Goal: Task Accomplishment & Management: Complete application form

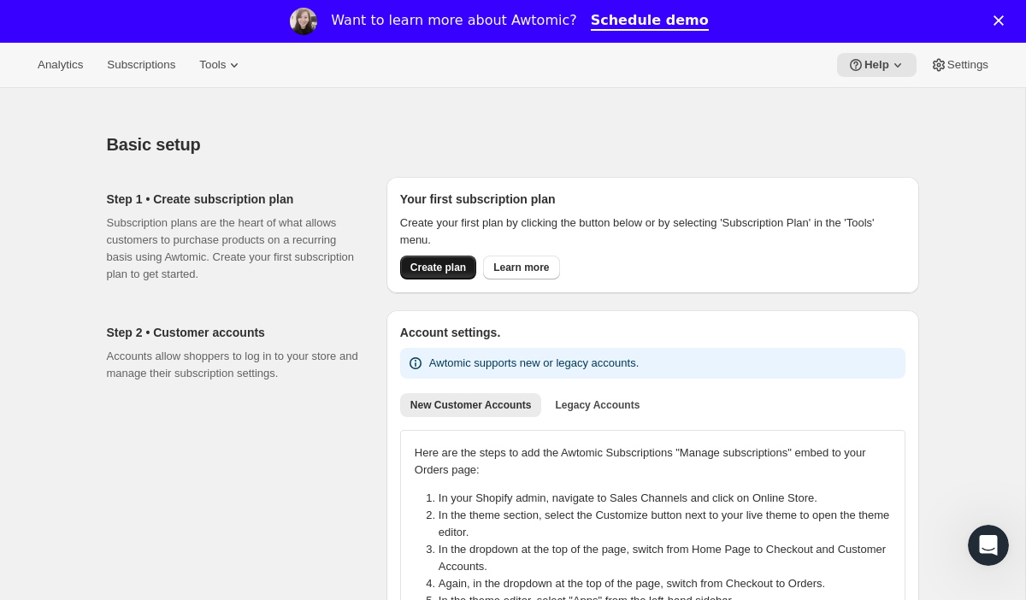
click at [455, 260] on button "Create plan" at bounding box center [438, 268] width 76 height 24
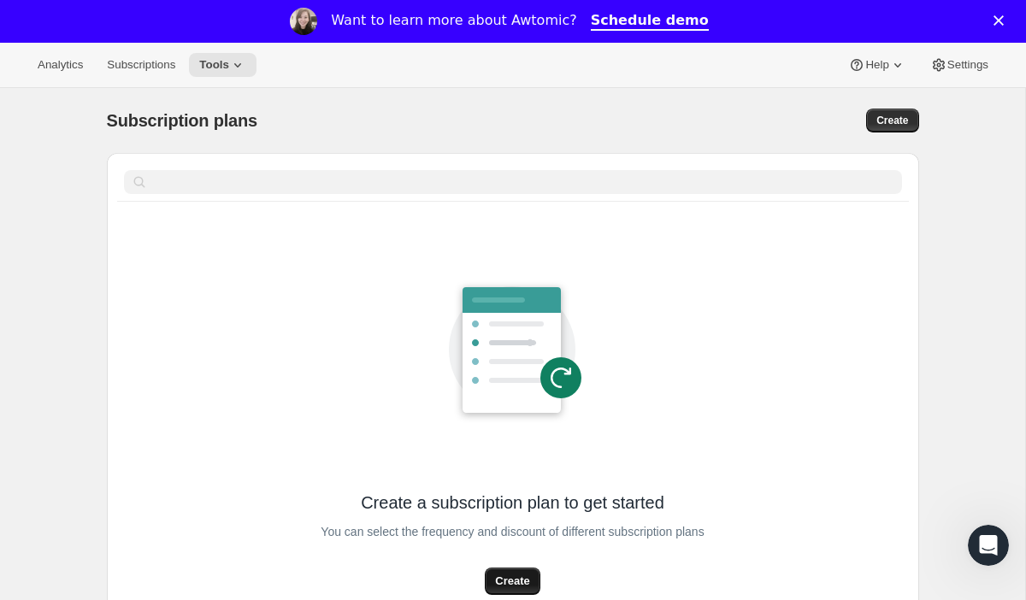
click at [507, 577] on span "Create" at bounding box center [512, 581] width 34 height 17
select select "WEEK"
select select "MONTH"
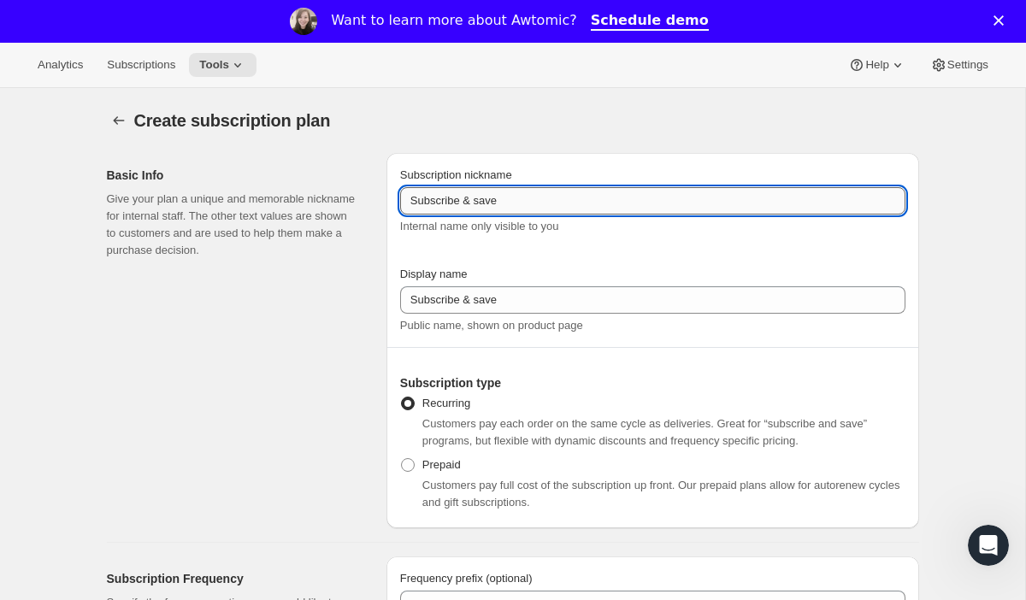
click at [484, 200] on input "Subscribe & save" at bounding box center [652, 200] width 505 height 27
type input "Subscribe & Save 10%"
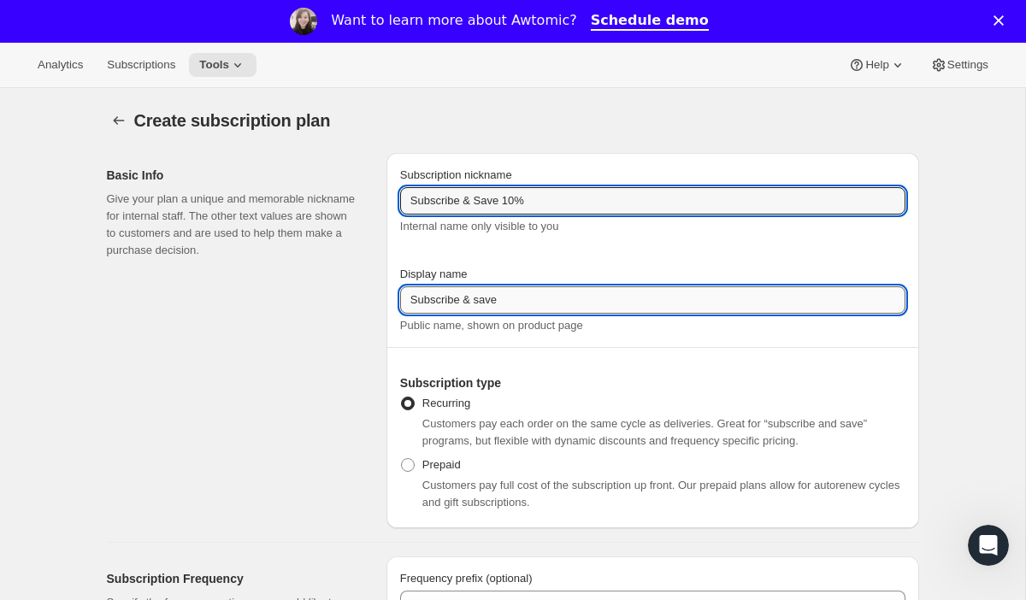
click at [484, 300] on input "Subscribe & save" at bounding box center [652, 299] width 505 height 27
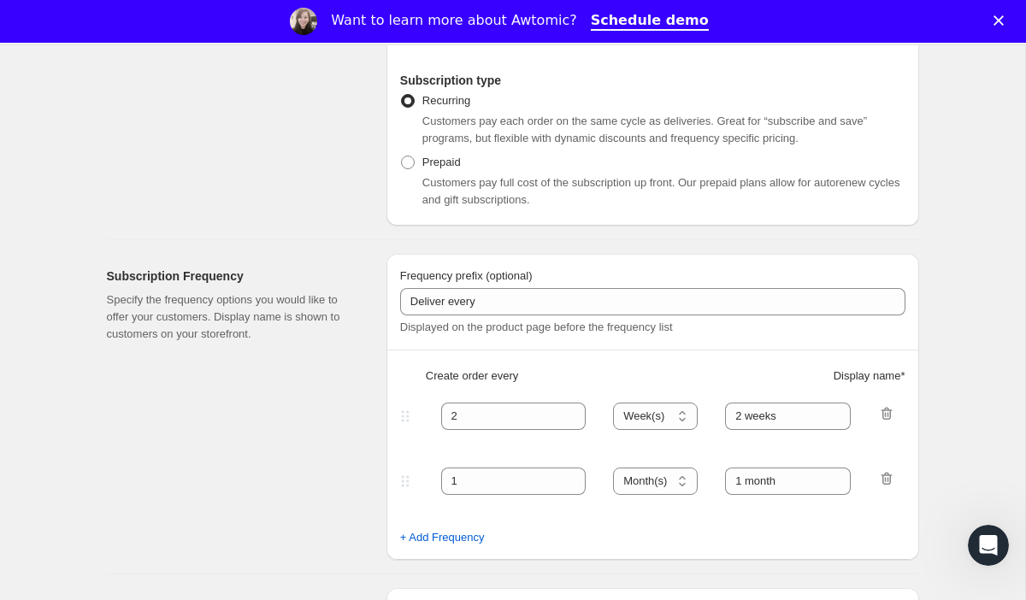
scroll to position [322, 0]
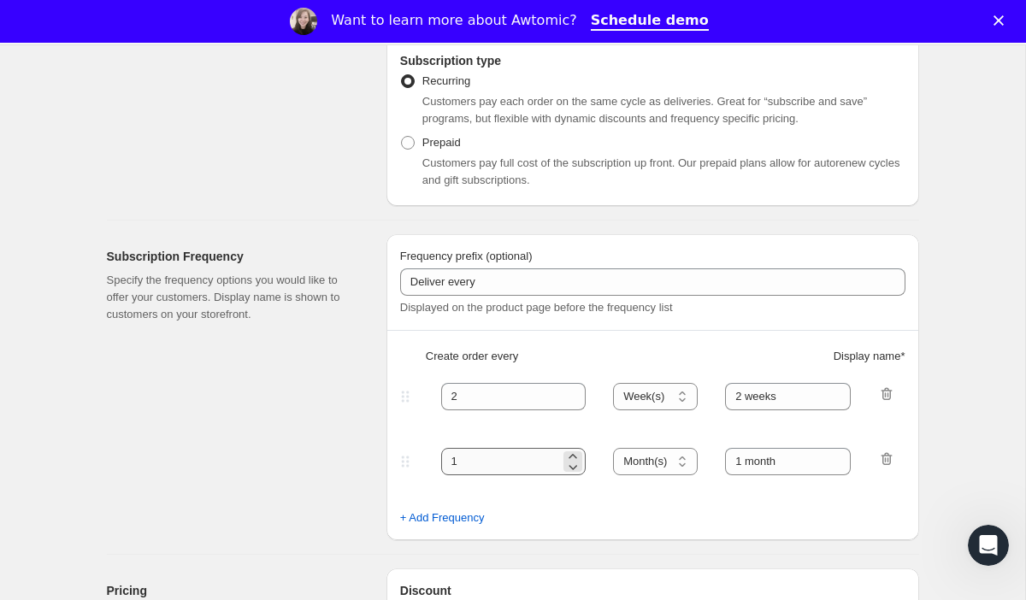
type input "Subscribe & Save 10%"
click at [467, 459] on input "1" at bounding box center [501, 461] width 120 height 27
click at [469, 520] on span "+ Add Frequency" at bounding box center [442, 518] width 85 height 17
select select "MONTH"
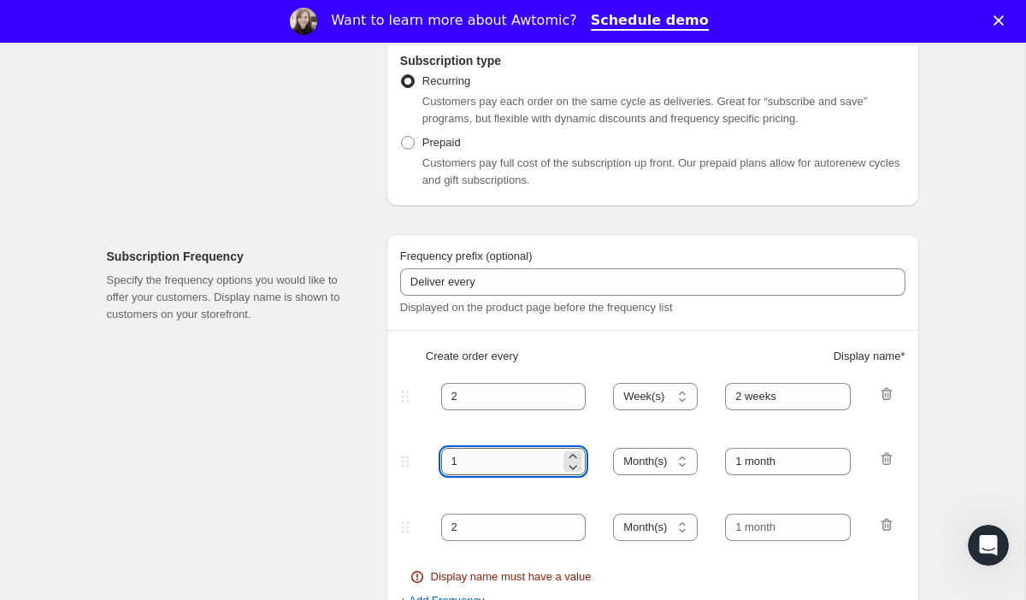
click at [464, 462] on input "1" at bounding box center [501, 461] width 120 height 27
type input "3"
click at [668, 464] on select "Day(s) Week(s) Month(s) Year(s)" at bounding box center [655, 461] width 85 height 27
select select "WEEK"
click at [614, 448] on select "Day(s) Week(s) Month(s) Year(s)" at bounding box center [655, 461] width 85 height 27
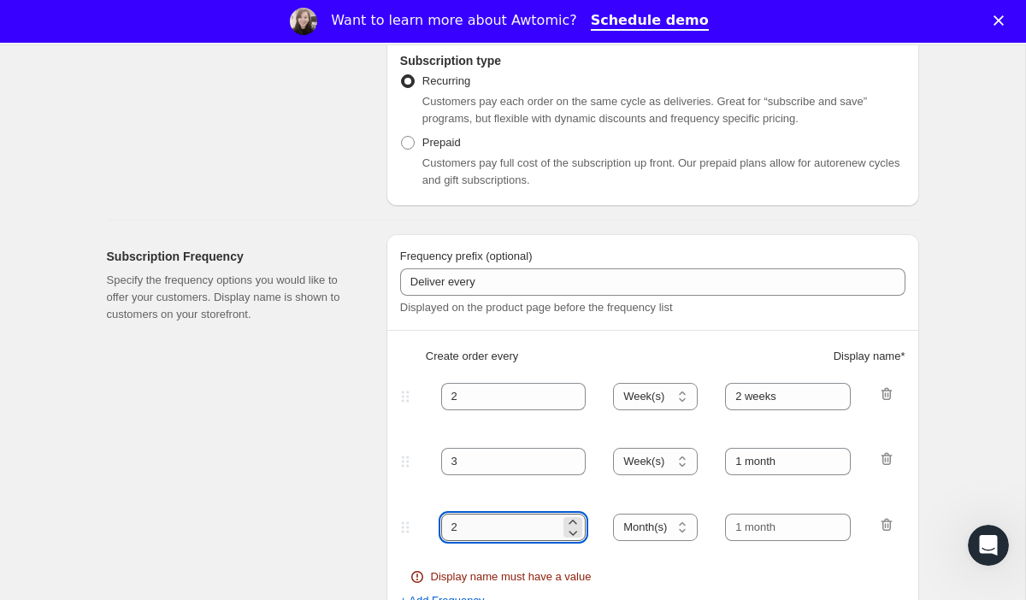
click at [470, 528] on input "2" at bounding box center [501, 527] width 120 height 27
type input "4"
click at [652, 539] on select "Day(s) Week(s) Month(s) Year(s)" at bounding box center [655, 527] width 85 height 27
select select "WEEK"
click at [614, 514] on select "Day(s) Week(s) Month(s) Year(s)" at bounding box center [655, 527] width 85 height 27
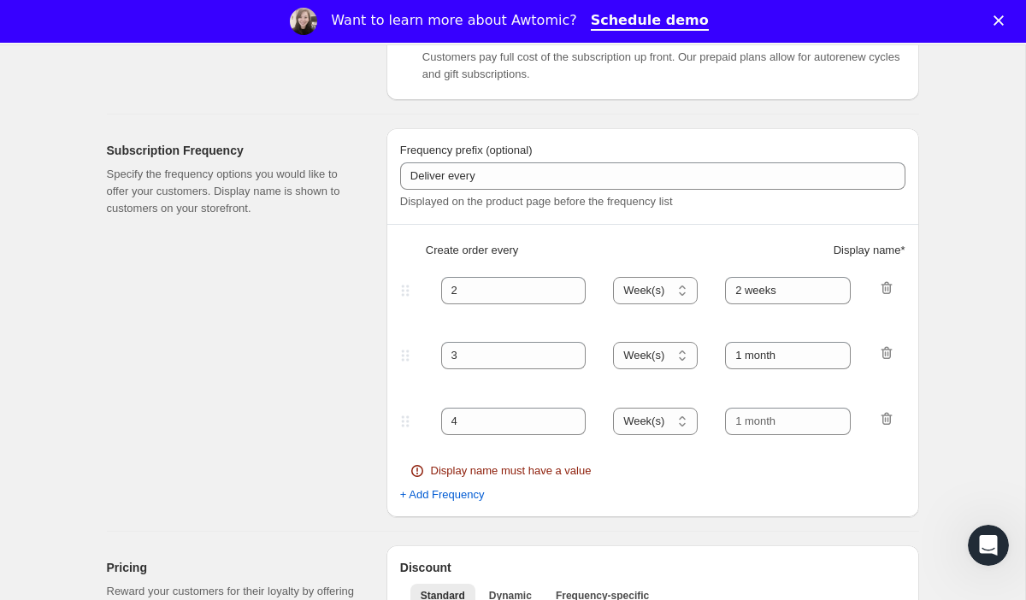
scroll to position [429, 0]
click at [745, 353] on input "1 month" at bounding box center [788, 354] width 126 height 27
type input "3 weeks"
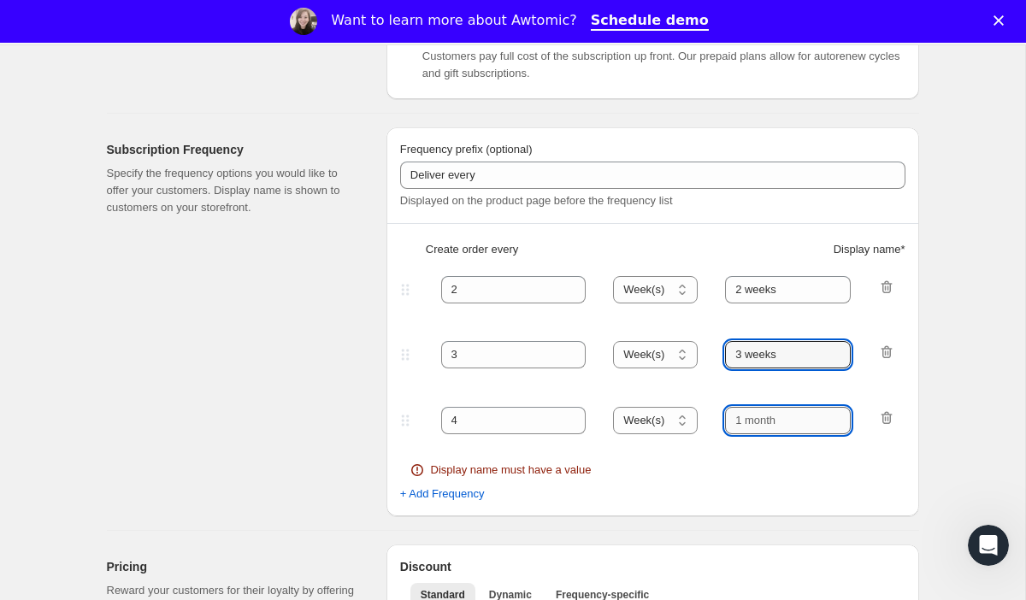
click at [751, 418] on input "text" at bounding box center [788, 420] width 126 height 27
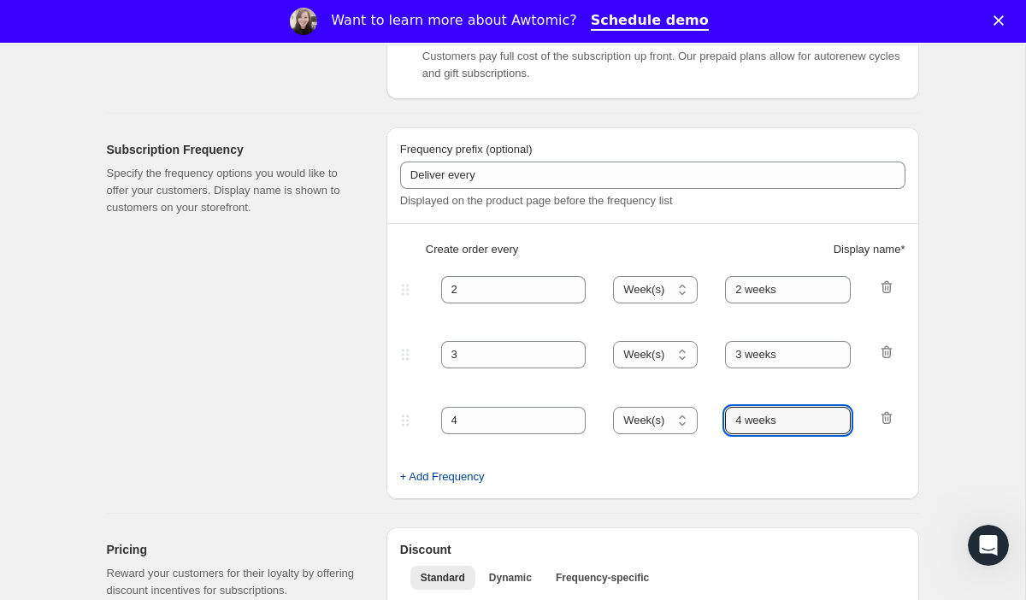
type input "4 weeks"
click at [470, 477] on span "+ Add Frequency" at bounding box center [442, 477] width 85 height 17
select select "WEEK"
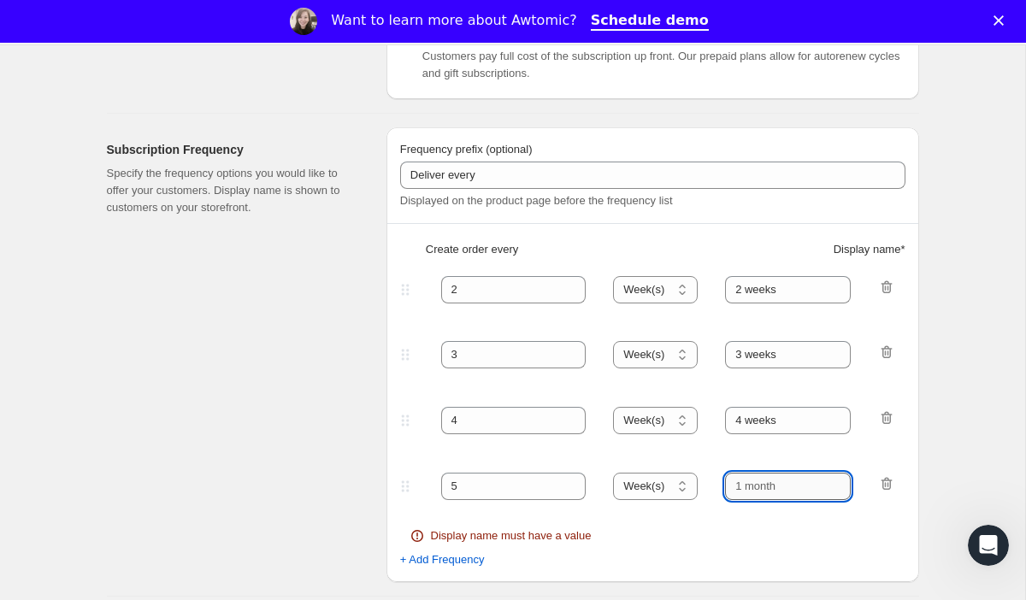
click at [771, 474] on input "text" at bounding box center [788, 486] width 126 height 27
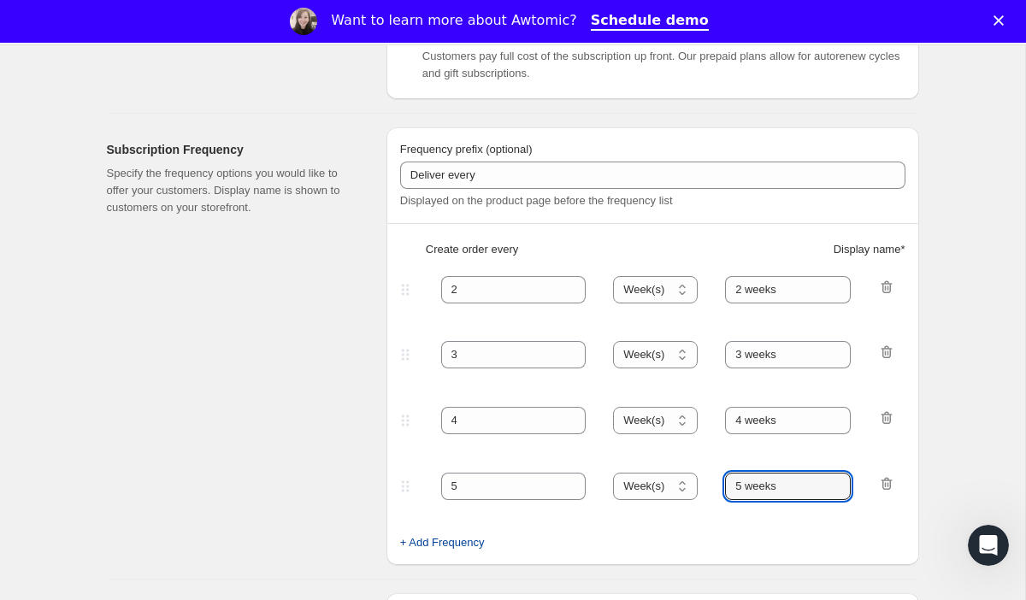
type input "5 weeks"
click at [449, 542] on span "+ Add Frequency" at bounding box center [442, 542] width 85 height 17
select select "WEEK"
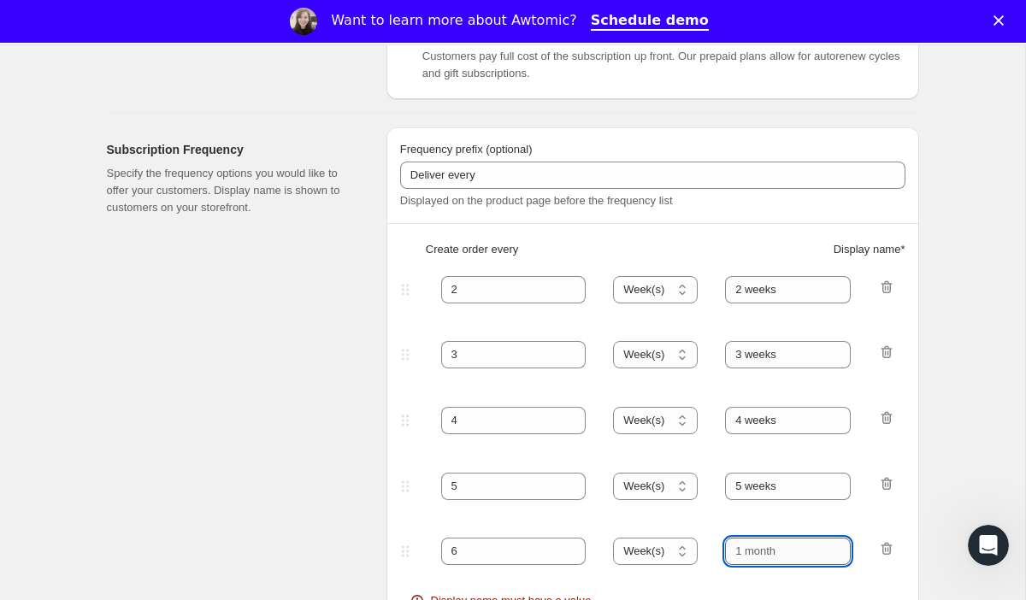
click at [748, 546] on input "text" at bounding box center [788, 551] width 126 height 27
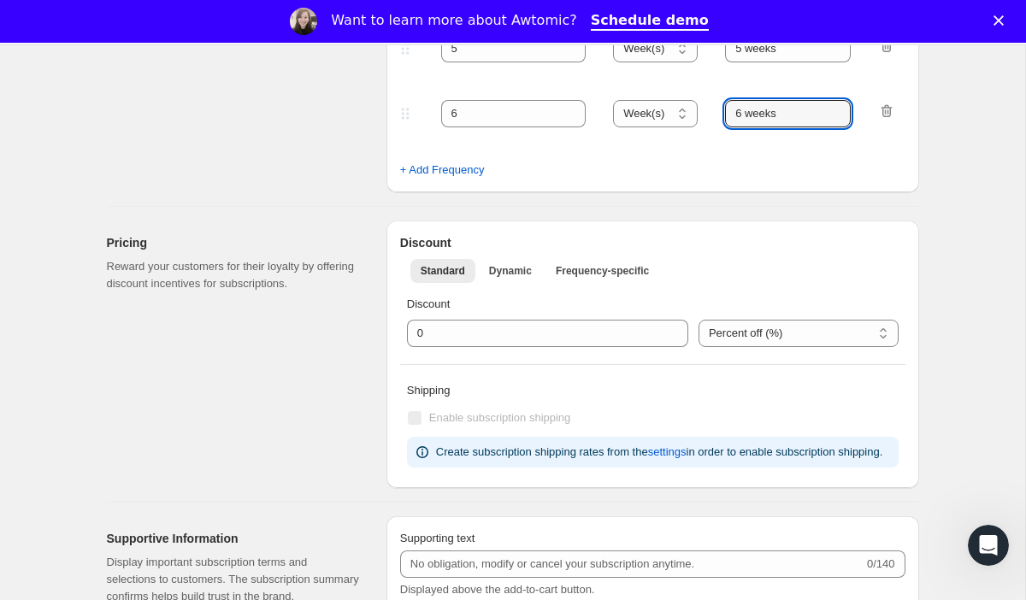
scroll to position [898, 0]
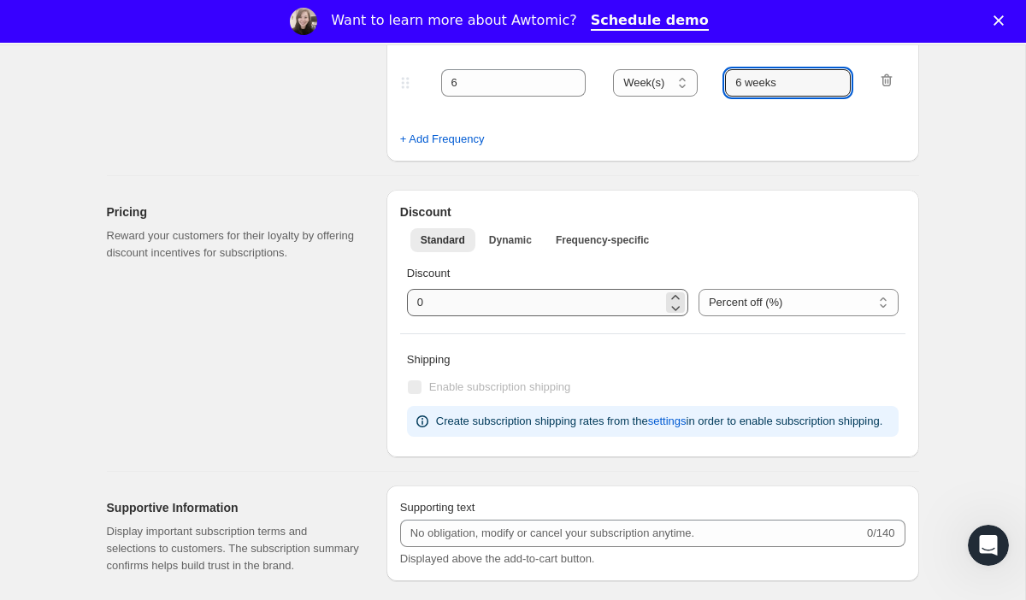
type input "6 weeks"
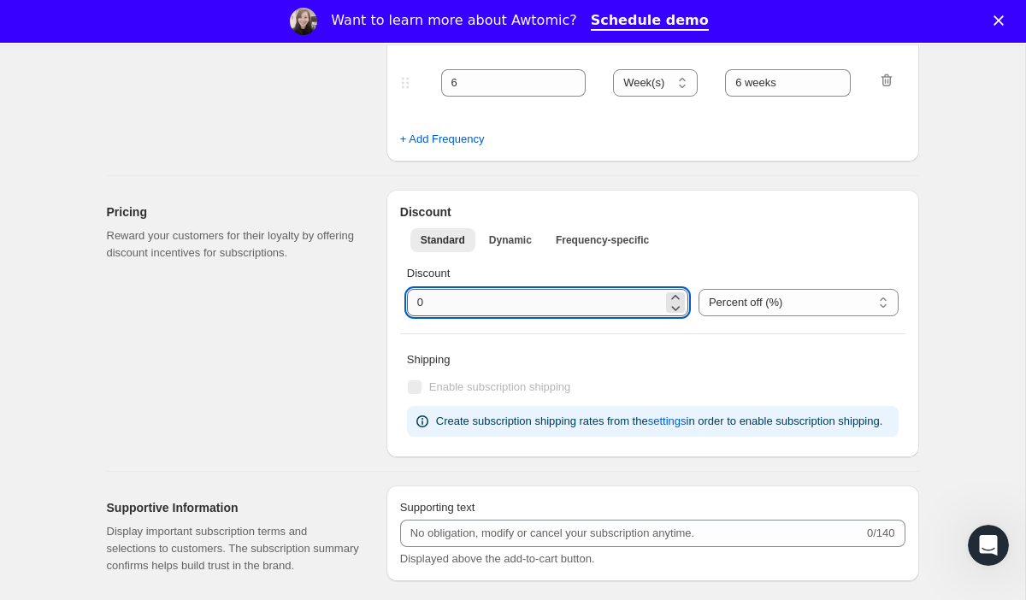
click at [481, 308] on input "integer" at bounding box center [535, 302] width 256 height 27
type input "10"
click at [657, 381] on div "Enable subscription shipping" at bounding box center [653, 387] width 492 height 24
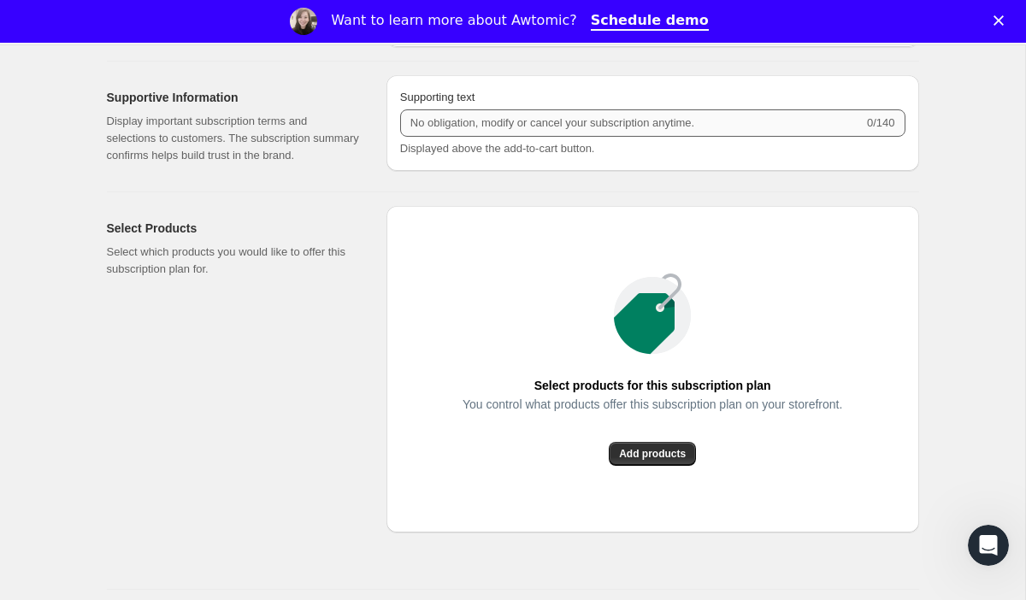
scroll to position [1370, 0]
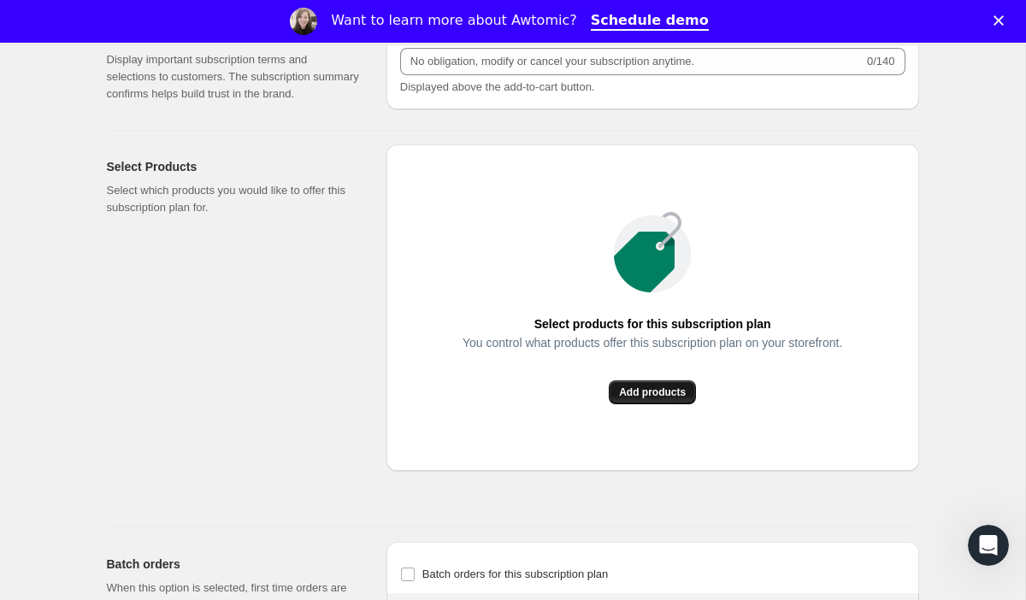
click at [652, 399] on span "Add products" at bounding box center [652, 393] width 67 height 14
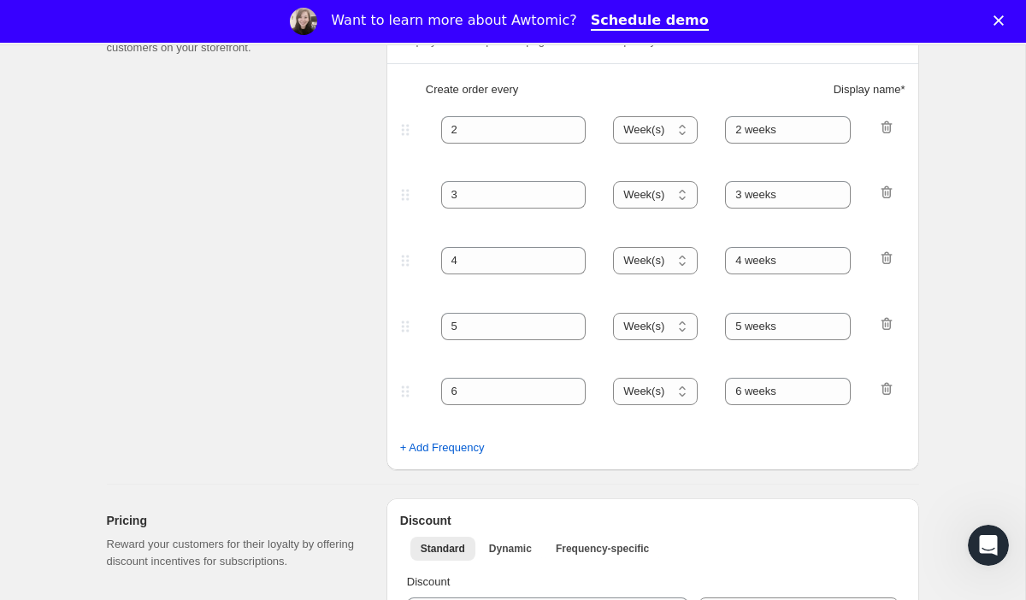
scroll to position [0, 0]
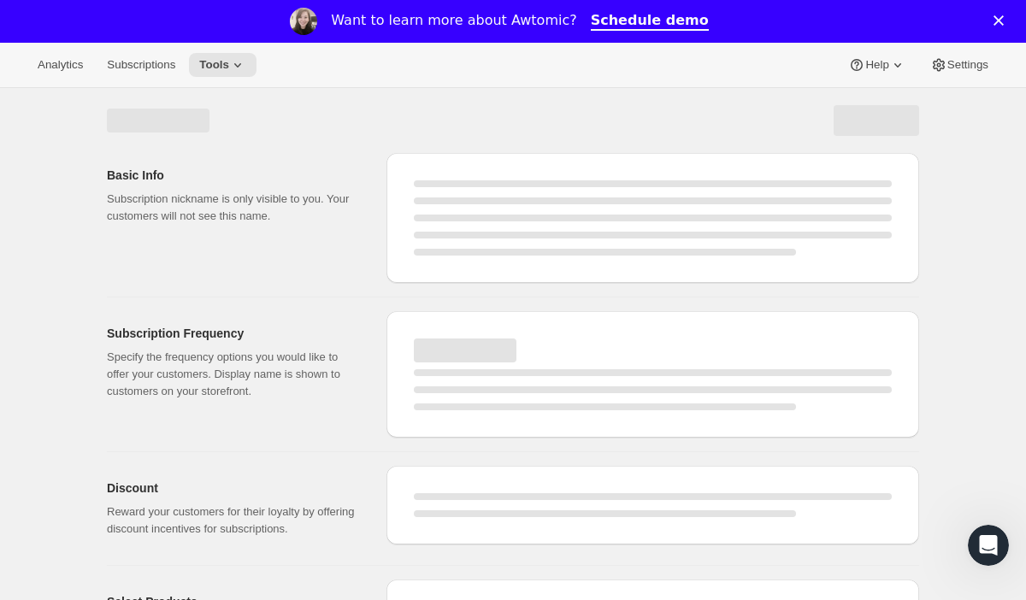
select select "WEEK"
select select "MONTH"
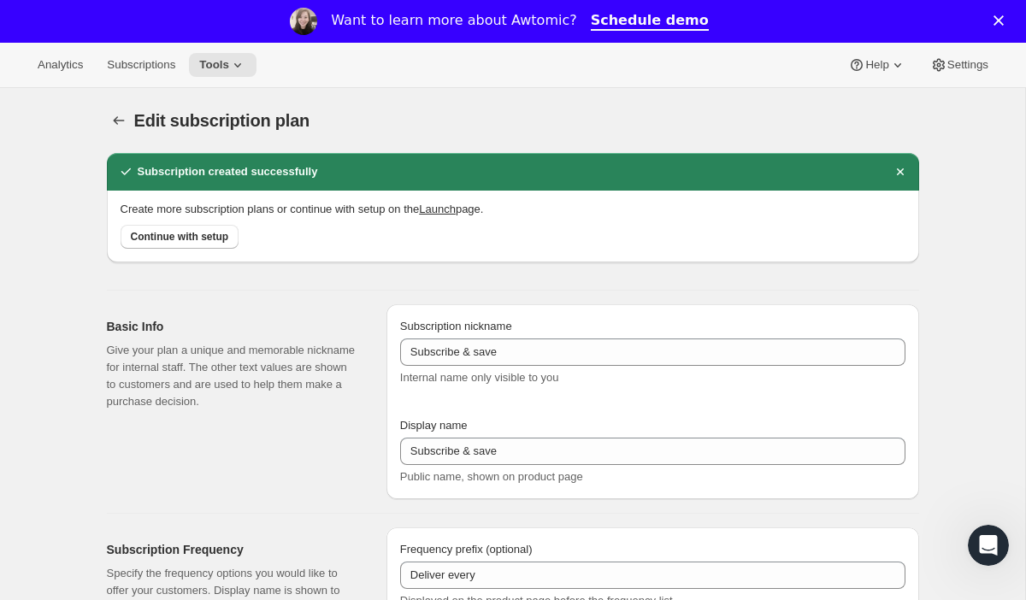
type input "Subscribe & Save 10%"
type input "3"
select select "WEEK"
type input "3 weeks"
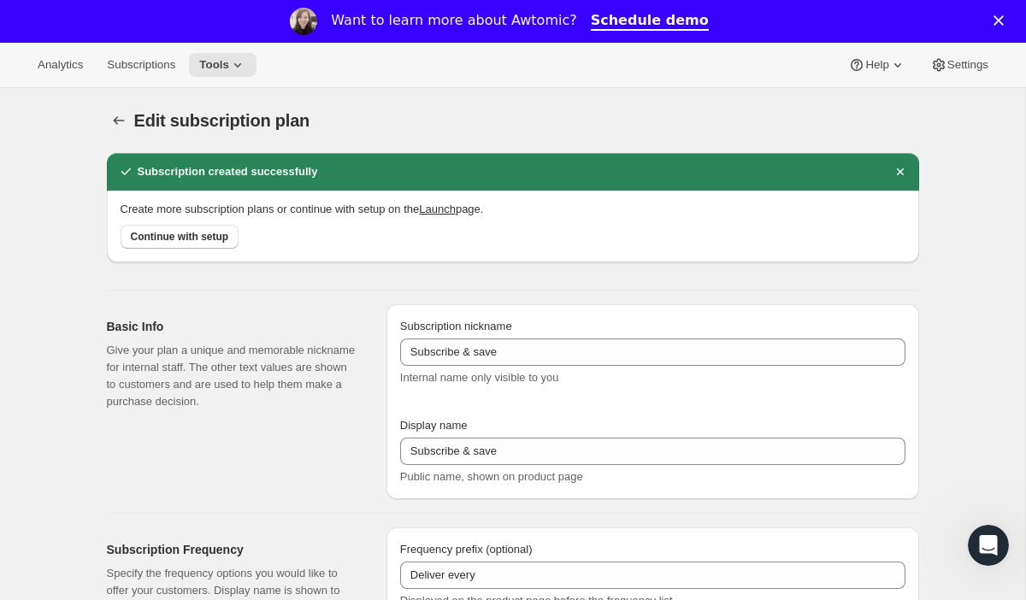
type input "10"
select select "WEEK"
